Goal: Complete application form

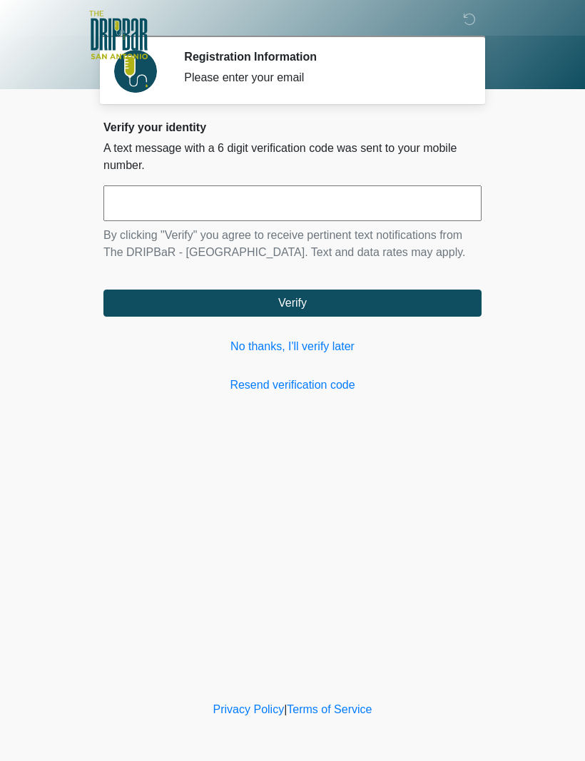
click at [424, 200] on input "text" at bounding box center [292, 203] width 378 height 36
type input "******"
click at [399, 315] on button "Verify" at bounding box center [292, 303] width 378 height 27
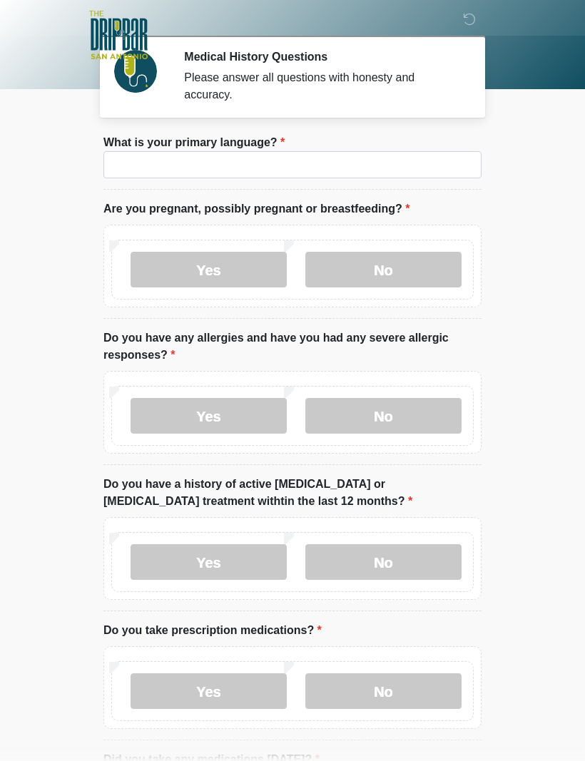
click at [426, 262] on label "No" at bounding box center [383, 270] width 156 height 36
click at [424, 415] on label "No" at bounding box center [383, 416] width 156 height 36
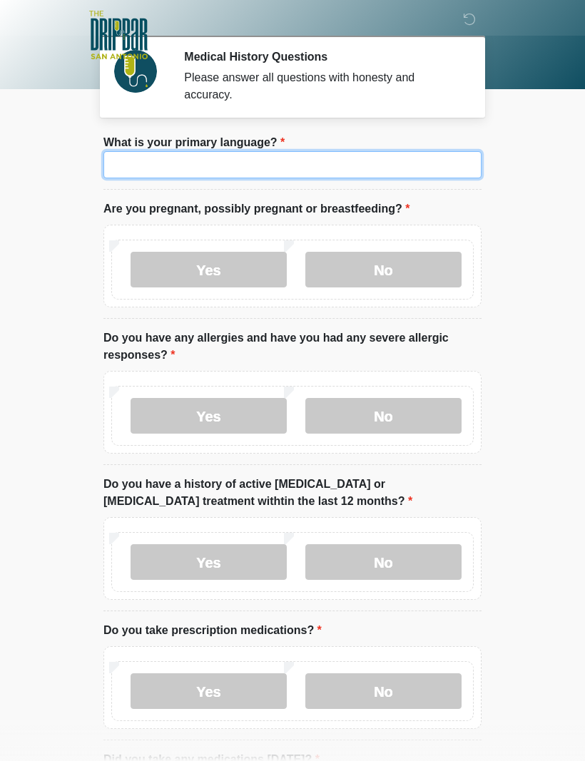
click at [377, 163] on input "What is your primary language?" at bounding box center [292, 164] width 378 height 27
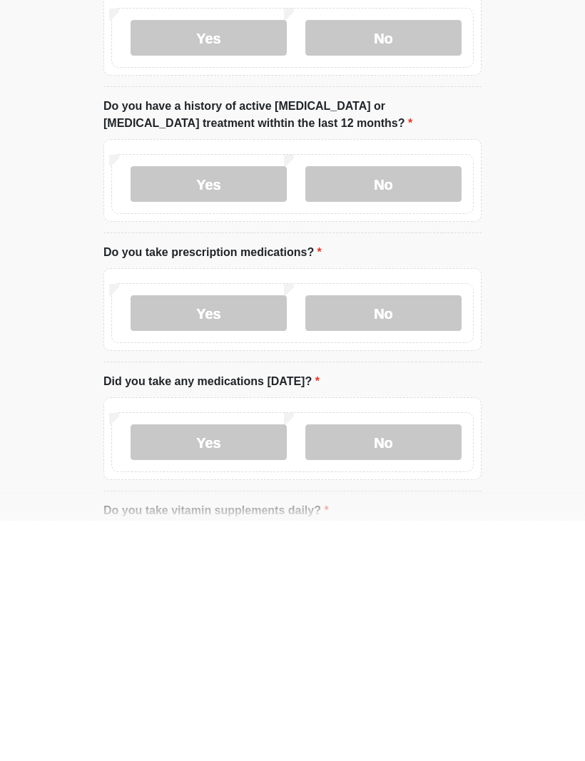
scroll to position [138, 0]
type input "*******"
click at [433, 406] on label "No" at bounding box center [383, 424] width 156 height 36
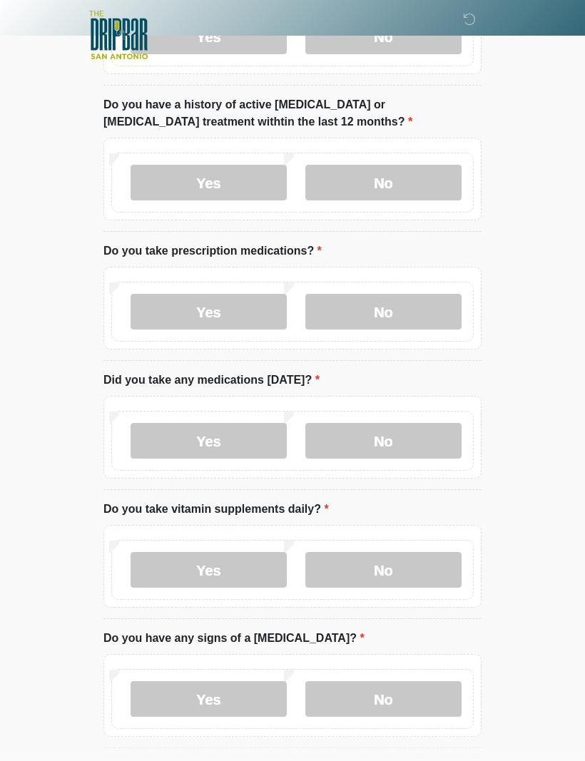
click at [422, 298] on label "No" at bounding box center [383, 312] width 156 height 36
click at [416, 440] on label "No" at bounding box center [383, 441] width 156 height 36
click at [415, 563] on label "No" at bounding box center [383, 570] width 156 height 36
click at [415, 693] on label "No" at bounding box center [383, 699] width 156 height 36
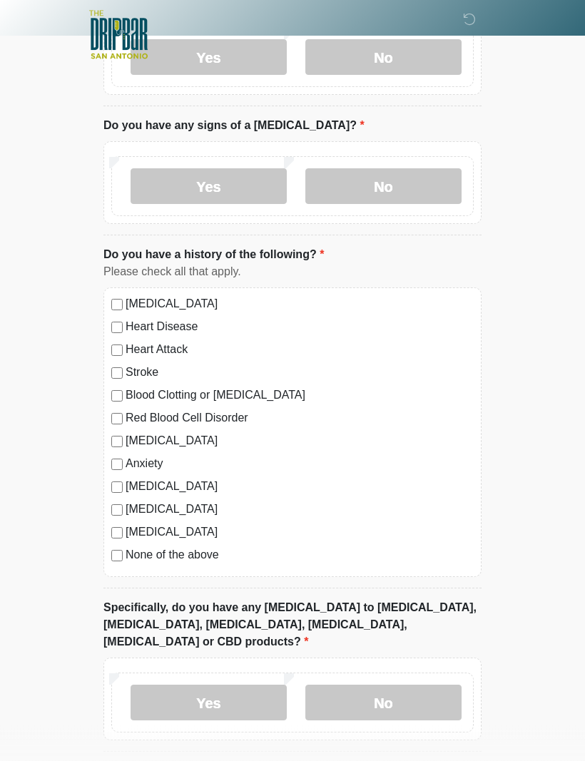
scroll to position [893, 0]
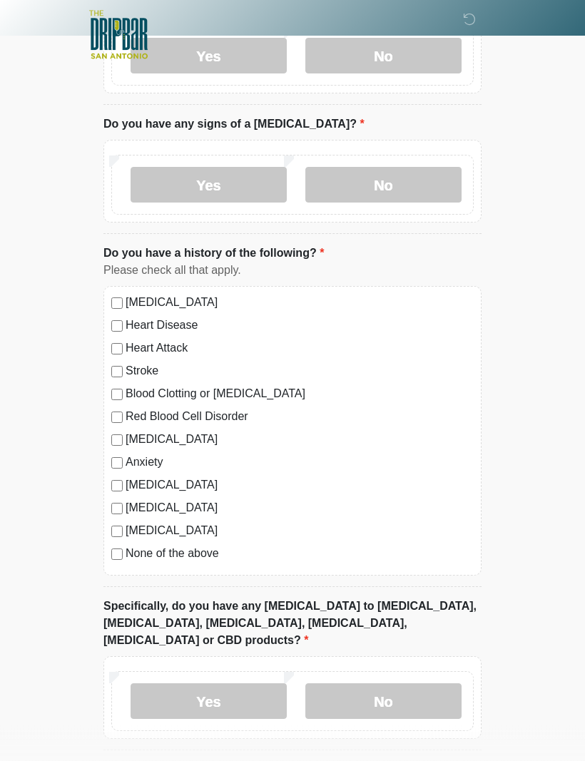
click at [400, 684] on label "No" at bounding box center [383, 702] width 156 height 36
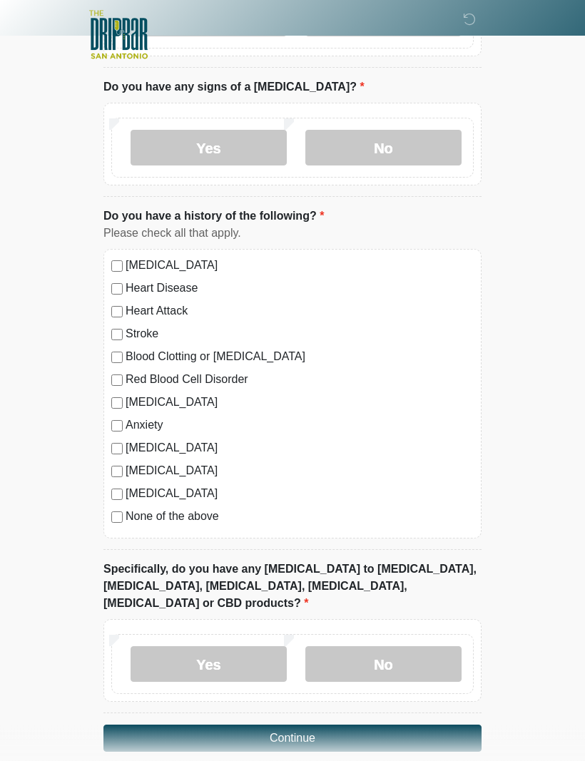
click at [307, 726] on button "Continue" at bounding box center [292, 739] width 378 height 27
click at [322, 726] on button "Continue" at bounding box center [292, 739] width 378 height 27
click at [387, 647] on label "No" at bounding box center [383, 665] width 156 height 36
click at [360, 726] on button "Continue" at bounding box center [292, 739] width 378 height 27
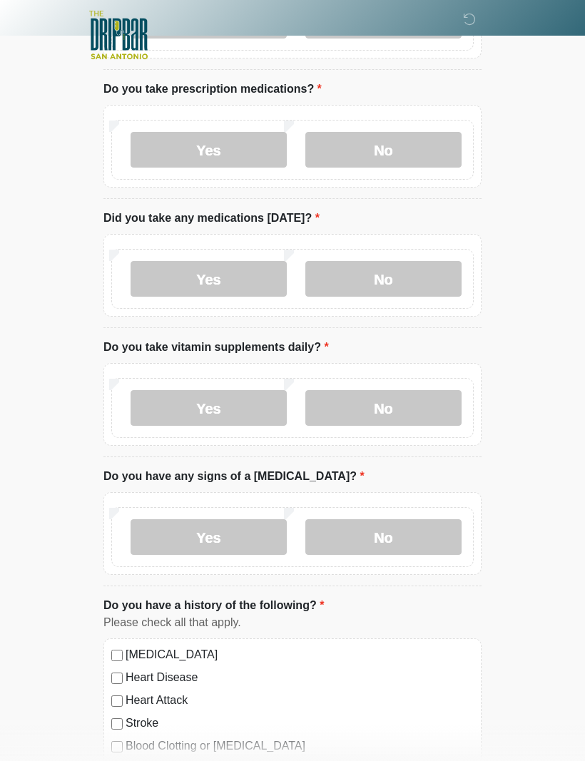
scroll to position [0, 0]
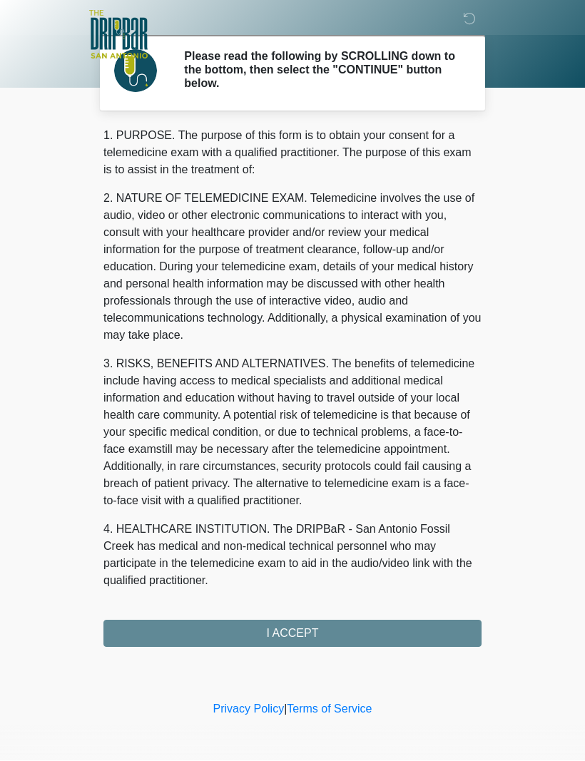
click at [152, 636] on div "1. PURPOSE. The purpose of this form is to obtain your consent for a telemedici…" at bounding box center [292, 388] width 378 height 520
click at [347, 631] on div "1. PURPOSE. The purpose of this form is to obtain your consent for a telemedici…" at bounding box center [292, 388] width 378 height 520
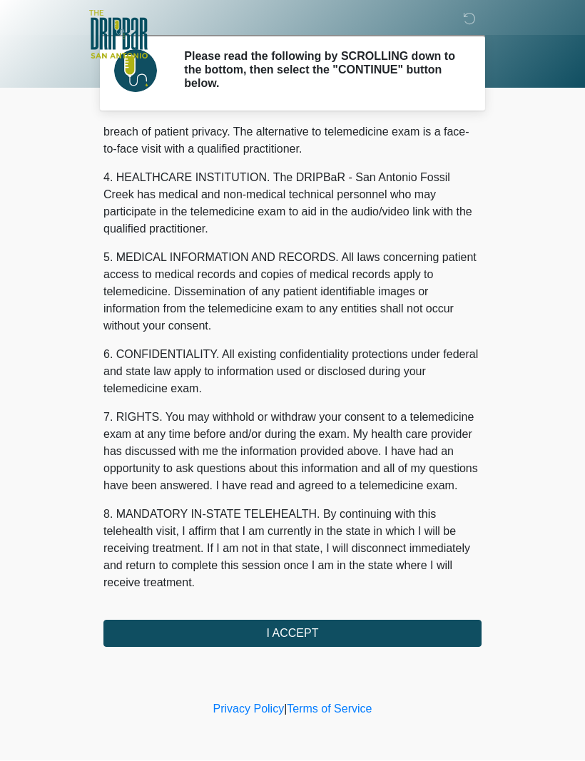
scroll to position [386, 0]
click at [320, 634] on button "I ACCEPT" at bounding box center [292, 634] width 378 height 27
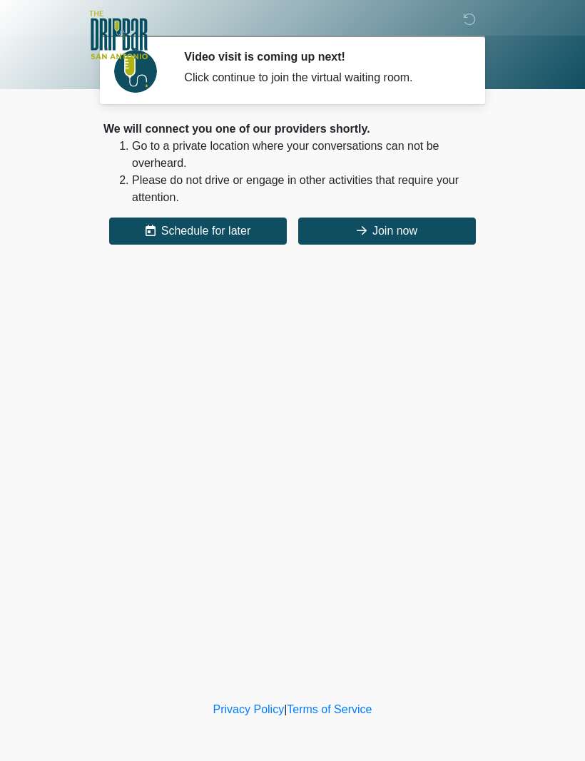
click at [402, 229] on button "Join now" at bounding box center [387, 231] width 178 height 27
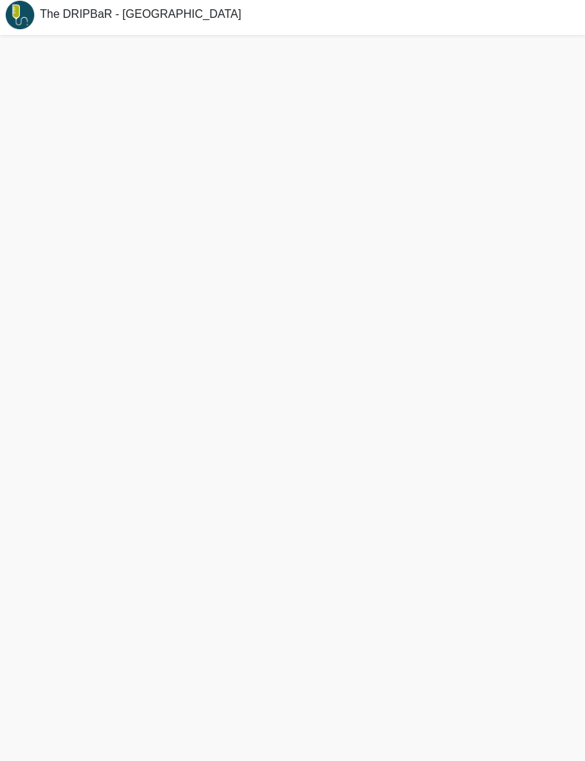
scroll to position [4, 0]
